Goal: Task Accomplishment & Management: Use online tool/utility

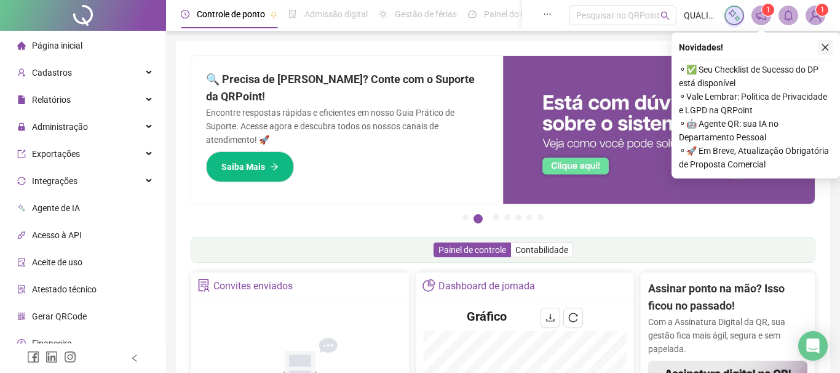
click at [824, 51] on icon "close" at bounding box center [825, 47] width 9 height 9
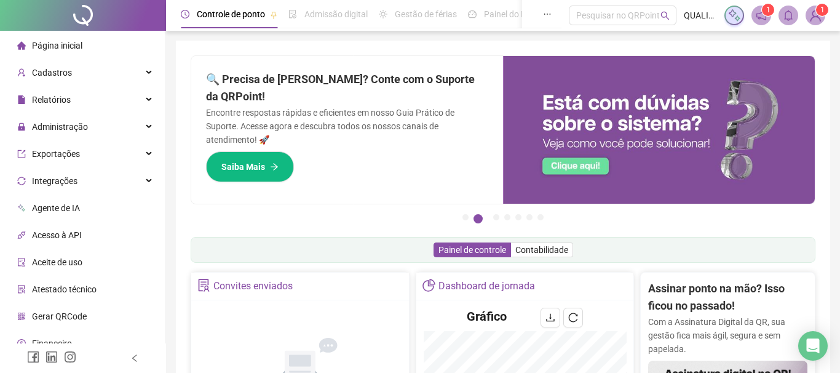
scroll to position [70, 0]
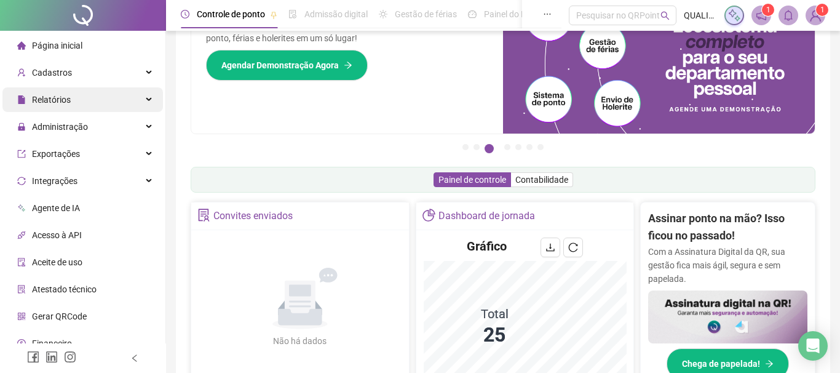
click at [92, 109] on div "Relatórios" at bounding box center [82, 99] width 161 height 25
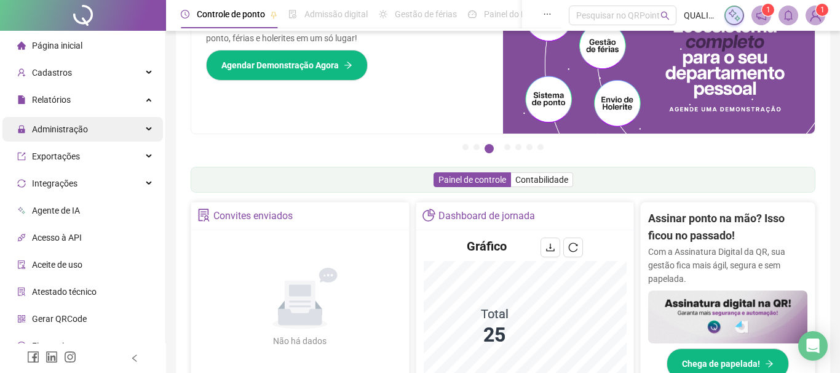
click at [90, 124] on div "Administração" at bounding box center [82, 129] width 161 height 25
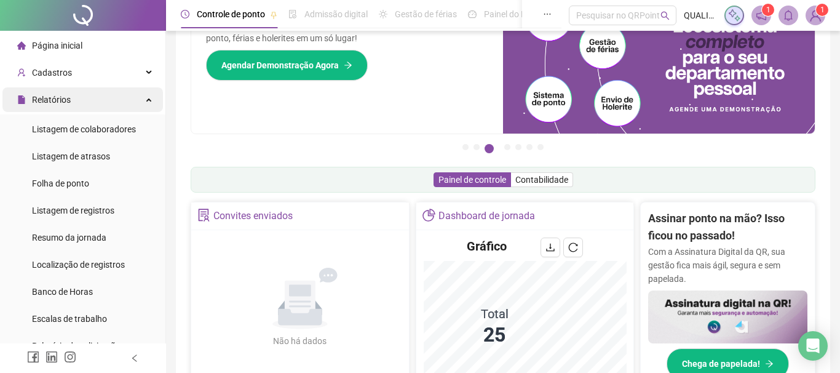
click at [111, 97] on div "Relatórios" at bounding box center [82, 99] width 161 height 25
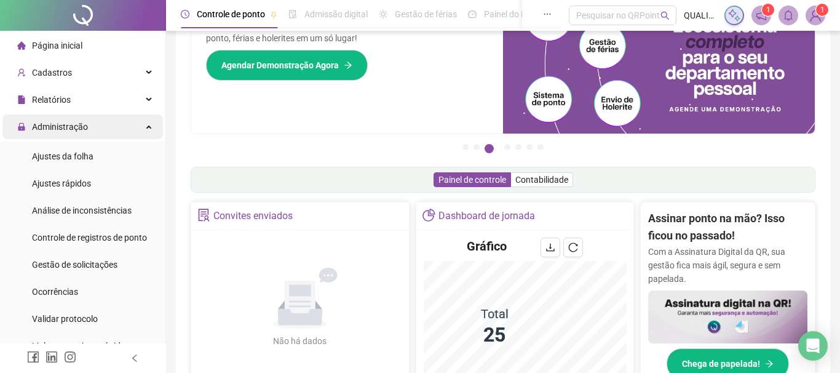
click at [106, 132] on div "Administração" at bounding box center [82, 126] width 161 height 25
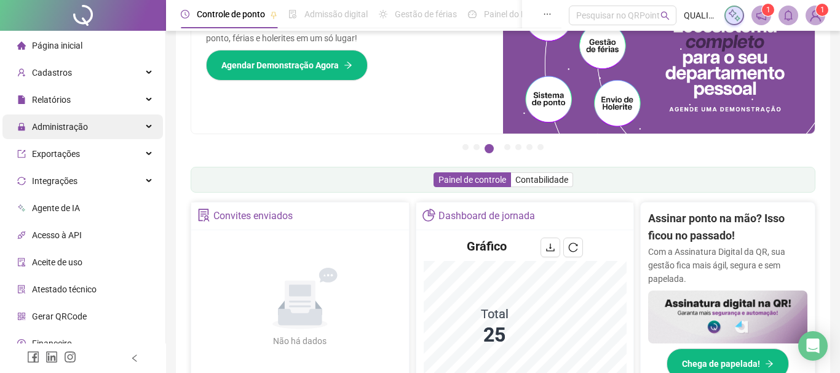
click at [116, 125] on div "Administração" at bounding box center [82, 126] width 161 height 25
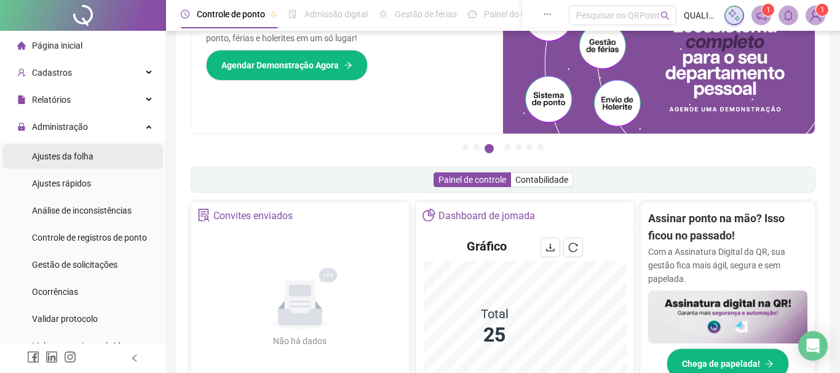
click at [117, 157] on li "Ajustes da folha" at bounding box center [82, 156] width 161 height 25
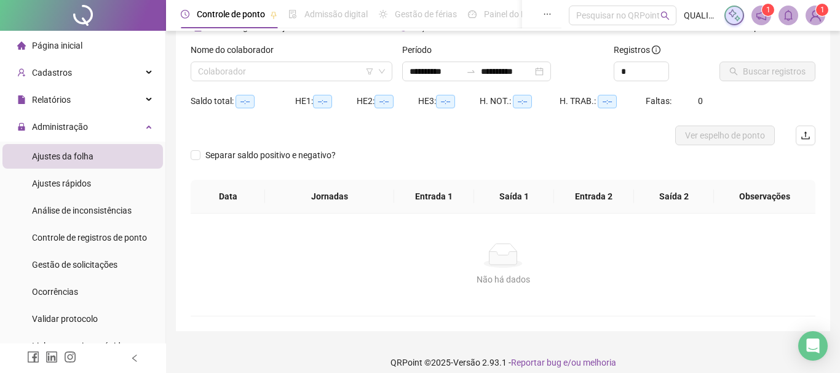
type input "**********"
click at [301, 73] on input "search" at bounding box center [286, 71] width 176 height 18
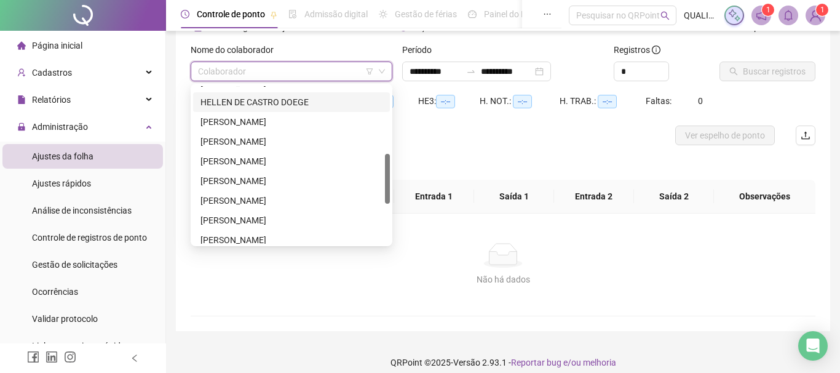
scroll to position [280, 0]
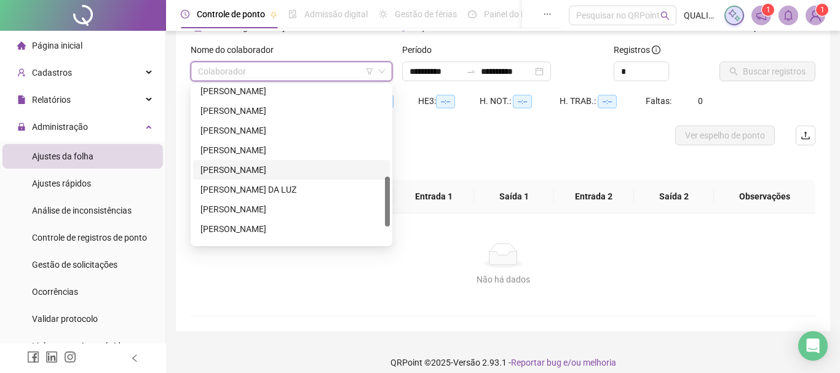
click at [282, 163] on div "[PERSON_NAME]" at bounding box center [292, 170] width 182 height 14
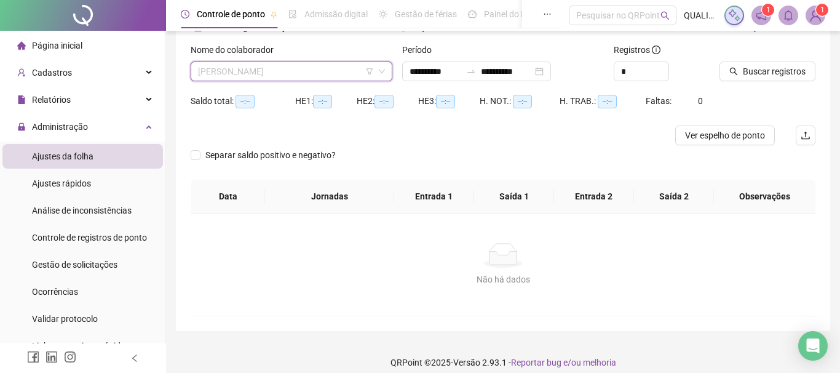
click at [318, 70] on span "[PERSON_NAME]" at bounding box center [291, 71] width 187 height 18
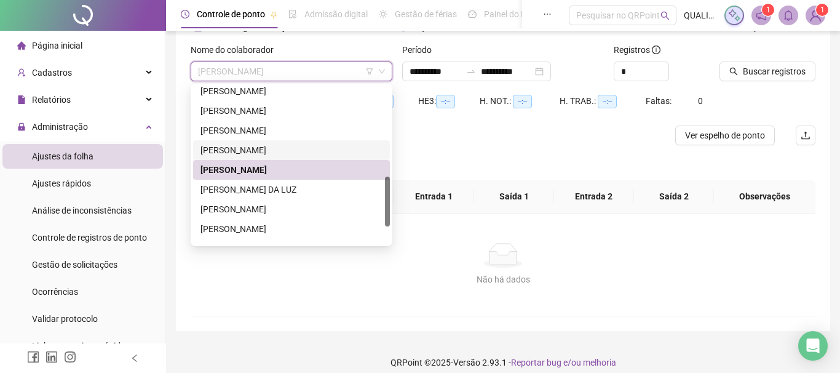
click at [273, 148] on div "[PERSON_NAME]" at bounding box center [292, 150] width 182 height 14
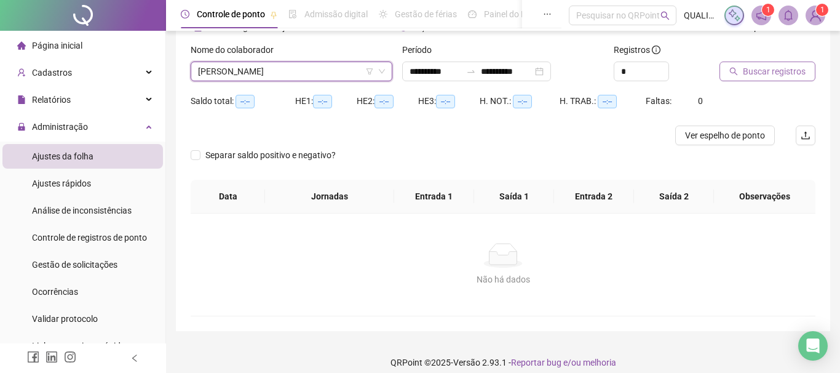
click at [758, 68] on span "Buscar registros" at bounding box center [774, 72] width 63 height 14
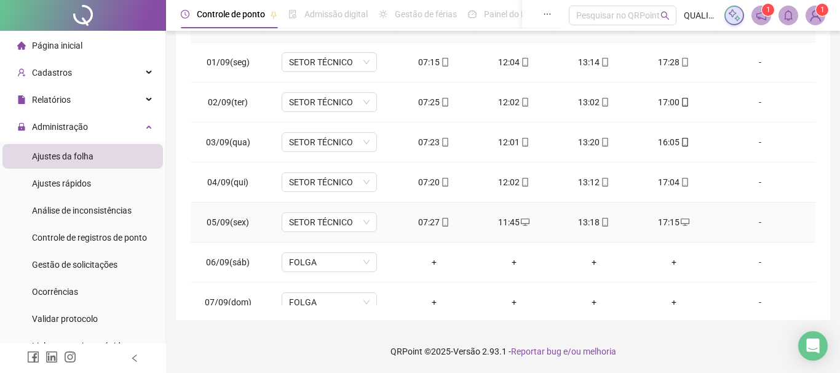
scroll to position [0, 0]
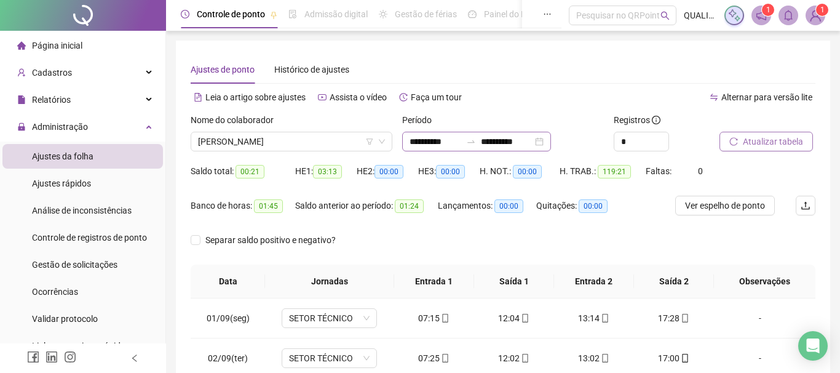
click at [551, 137] on div "**********" at bounding box center [476, 142] width 149 height 20
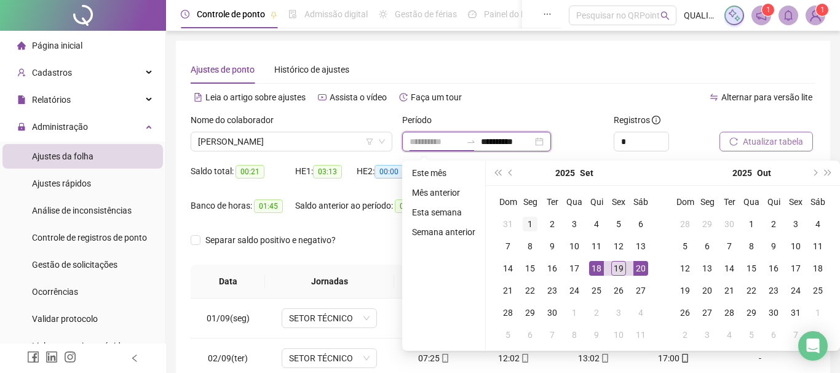
type input "**********"
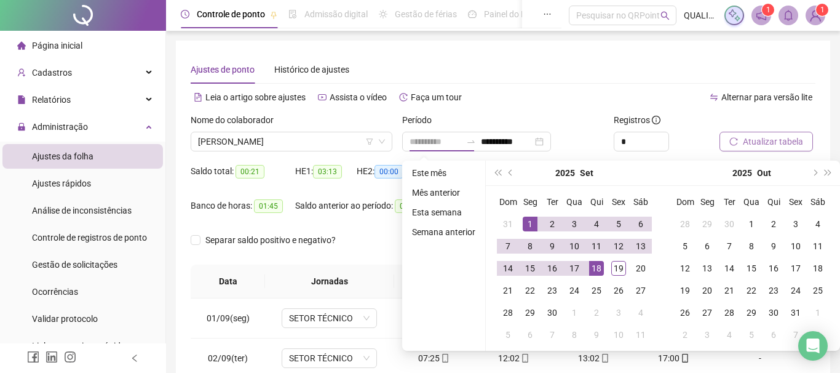
click at [530, 220] on div "1" at bounding box center [530, 224] width 15 height 15
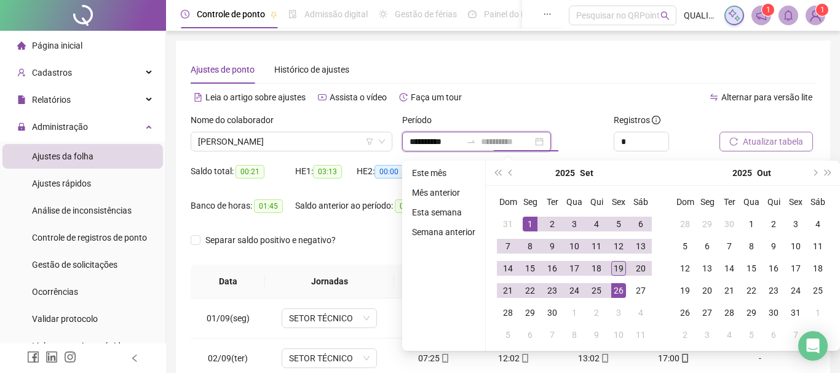
type input "**********"
click at [619, 271] on div "19" at bounding box center [618, 268] width 15 height 15
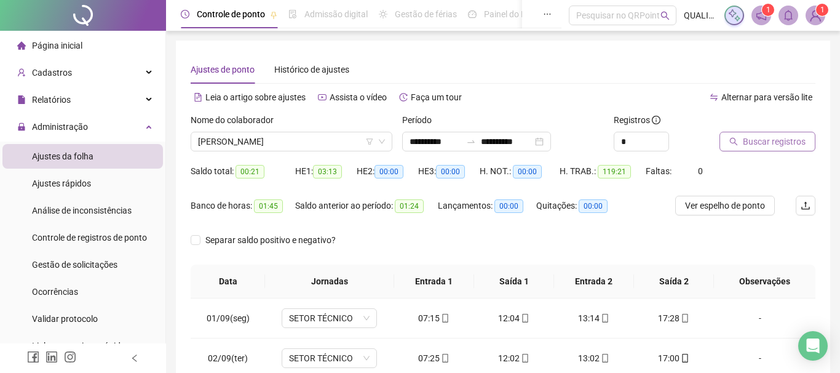
click at [776, 140] on span "Buscar registros" at bounding box center [774, 142] width 63 height 14
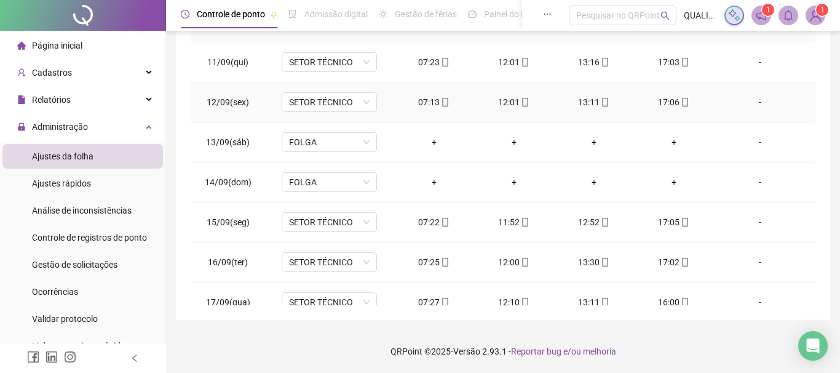
scroll to position [497, 0]
